Goal: Navigation & Orientation: Find specific page/section

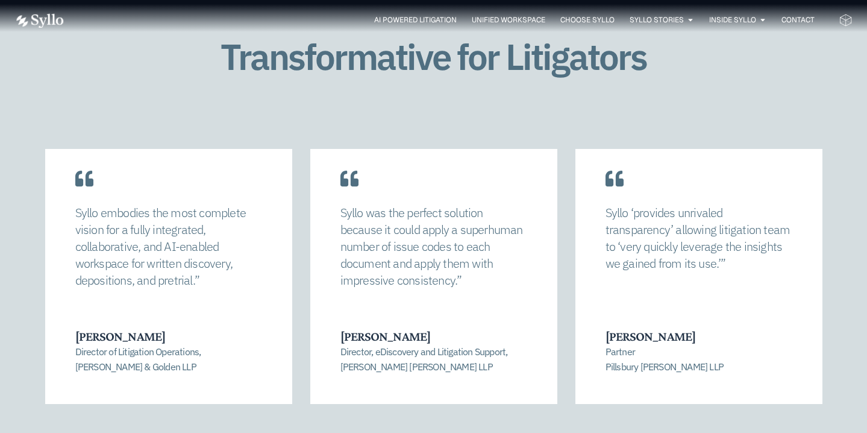
scroll to position [2414, 0]
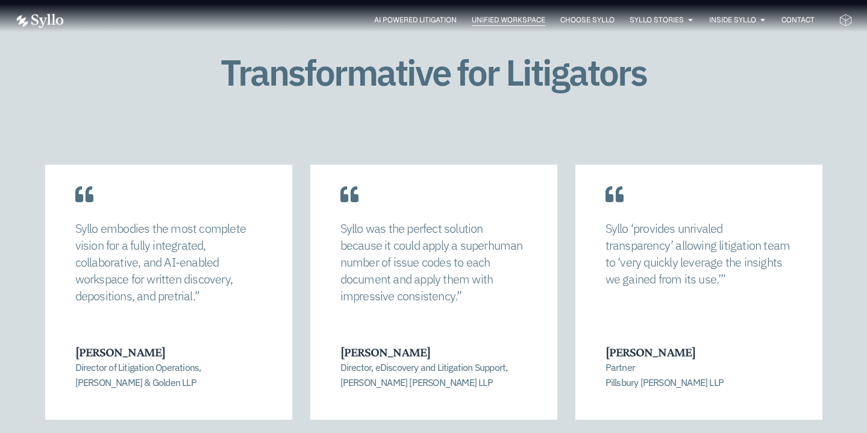
click at [493, 21] on span "Unified Workspace" at bounding box center [509, 19] width 74 height 11
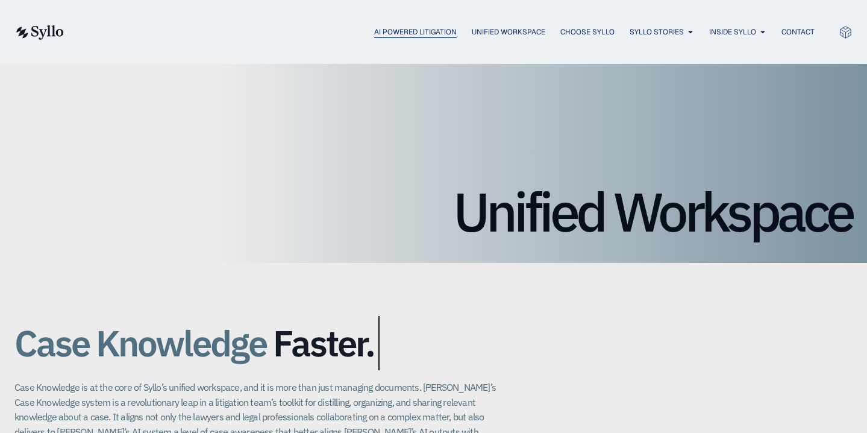
click at [404, 33] on span "AI Powered Litigation" at bounding box center [415, 32] width 83 height 11
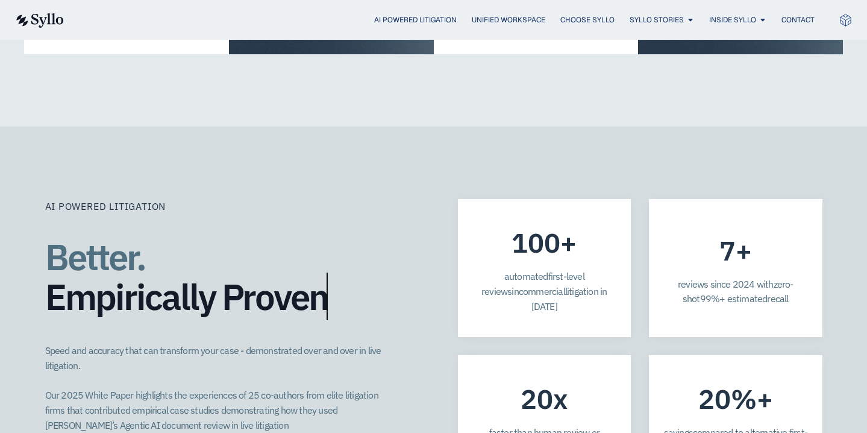
scroll to position [2552, 0]
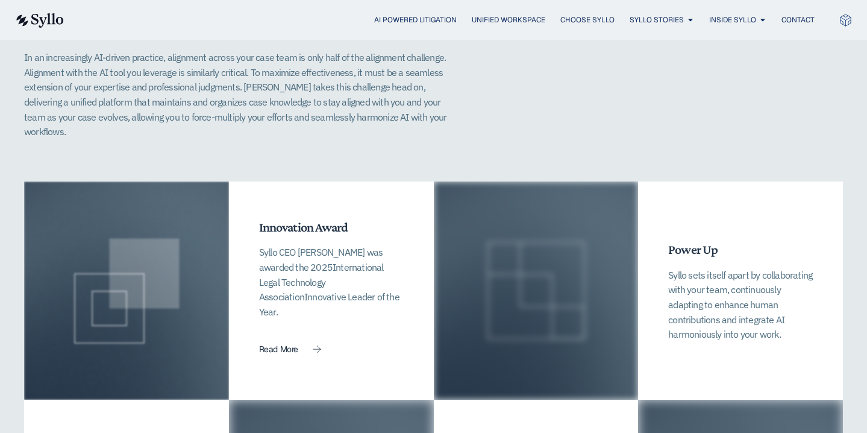
click at [46, 15] on img at bounding box center [38, 20] width 49 height 14
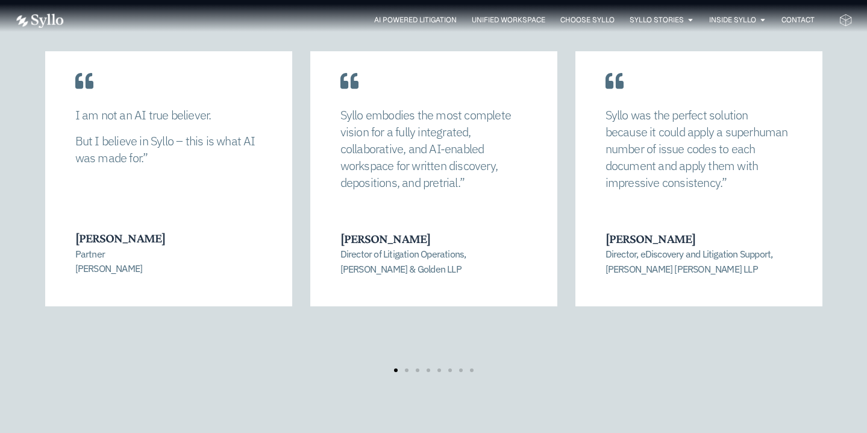
scroll to position [2564, 0]
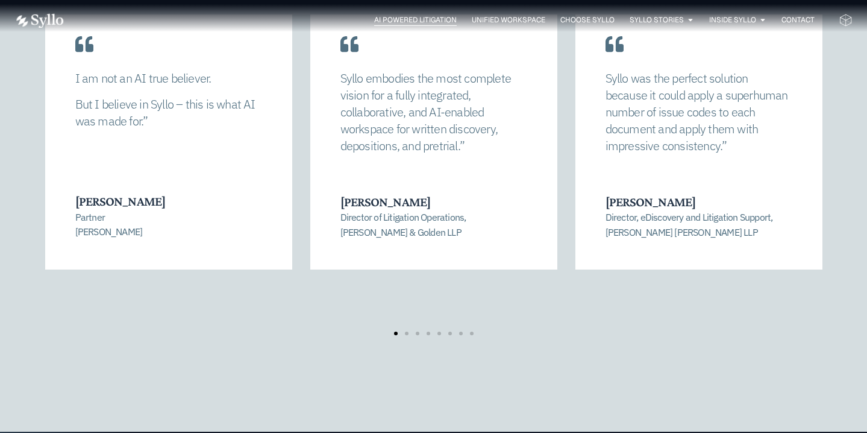
click at [392, 19] on span "AI Powered Litigation" at bounding box center [415, 19] width 83 height 11
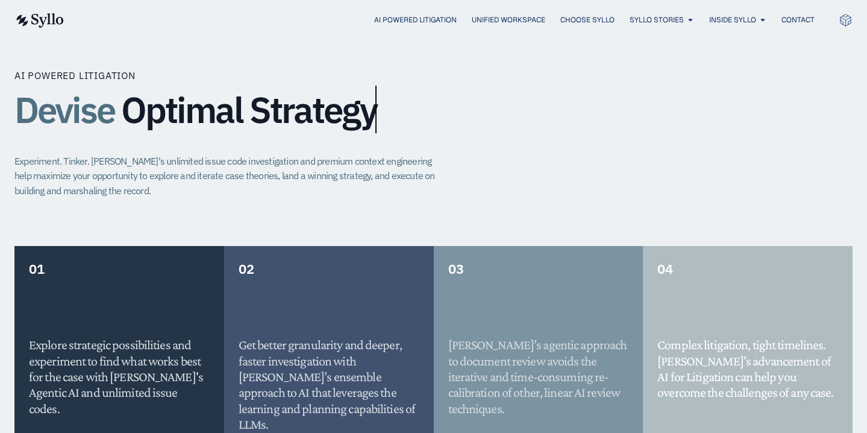
scroll to position [804, 0]
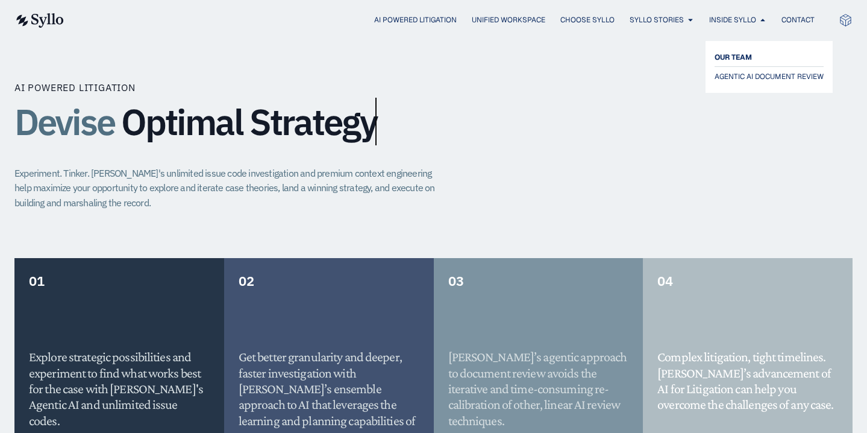
click at [733, 53] on span "OUR TEAM" at bounding box center [733, 57] width 37 height 14
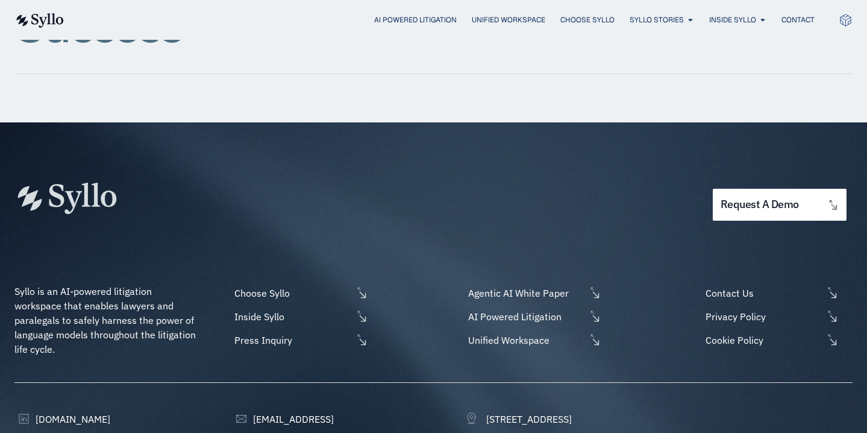
scroll to position [1590, 0]
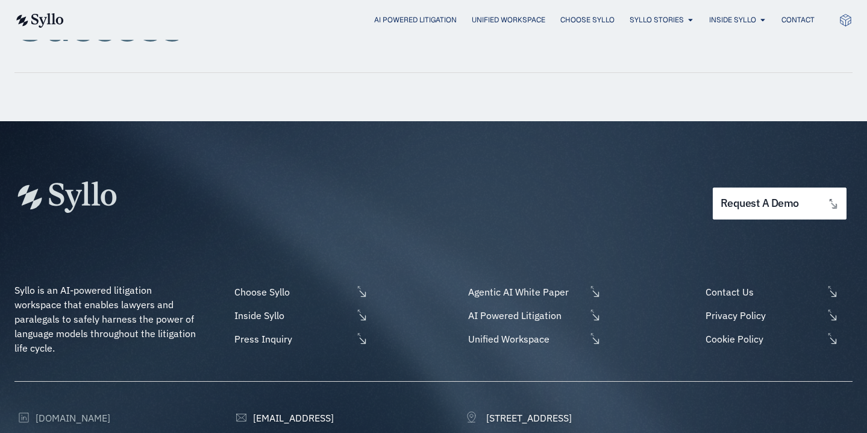
click at [60, 410] on span "[DOMAIN_NAME]" at bounding box center [72, 417] width 78 height 14
